Goal: Register for event/course

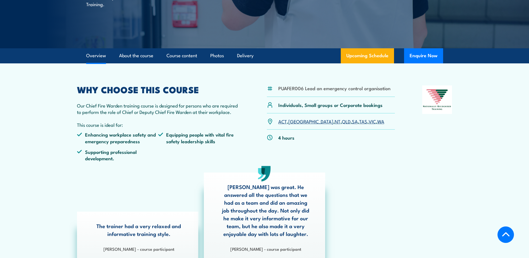
click at [378, 121] on link "WA" at bounding box center [381, 121] width 7 height 7
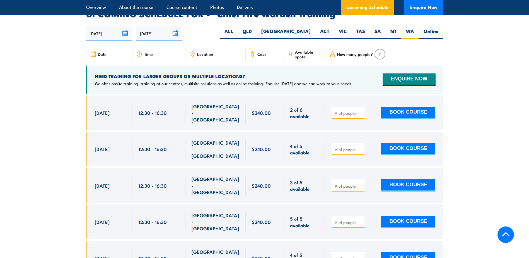
scroll to position [995, 0]
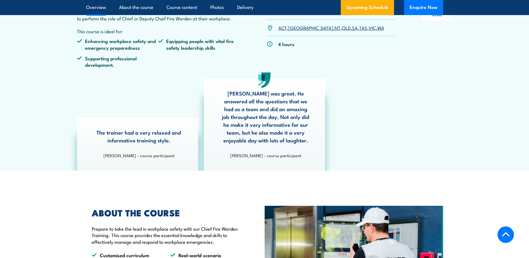
scroll to position [167, 0]
